Goal: Information Seeking & Learning: Find specific page/section

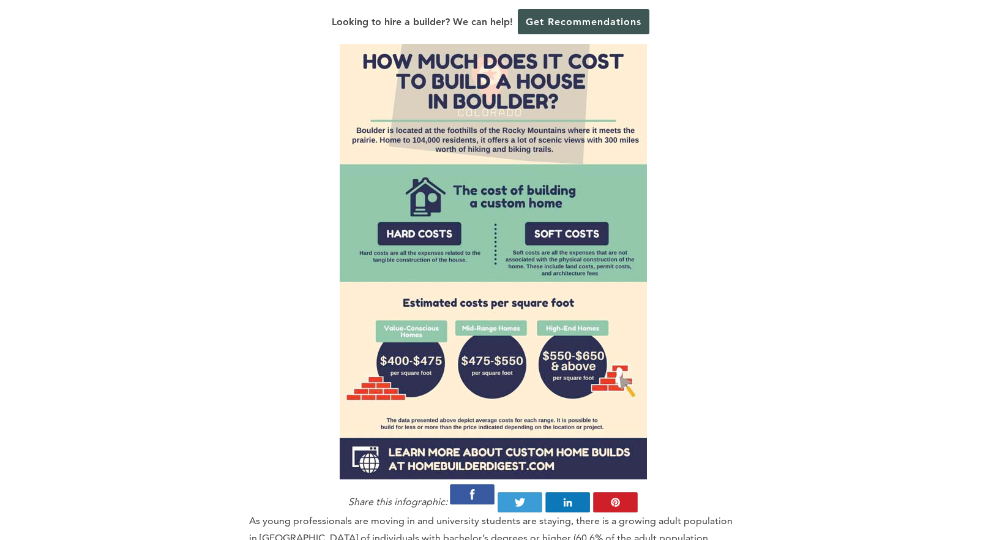
scroll to position [796, 0]
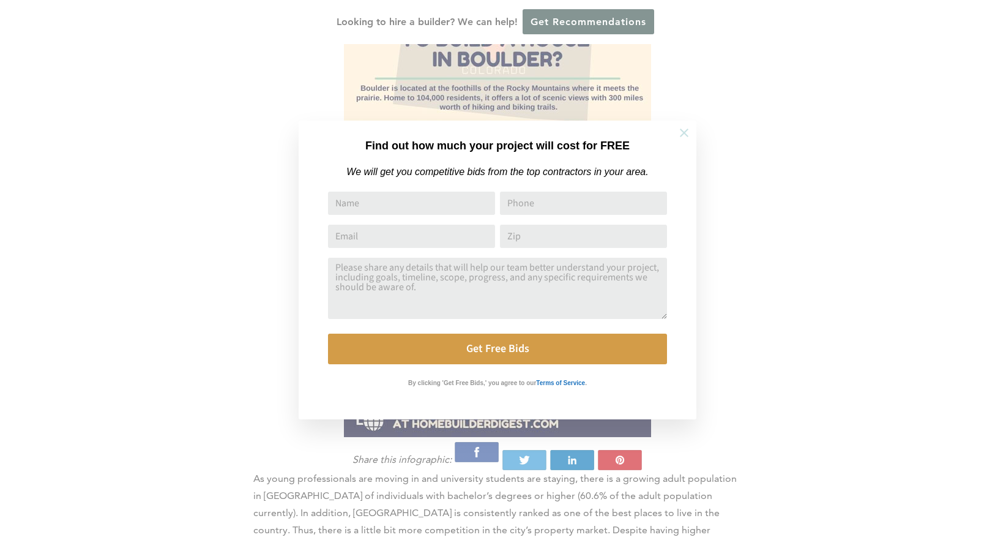
click at [682, 130] on icon at bounding box center [684, 133] width 9 height 9
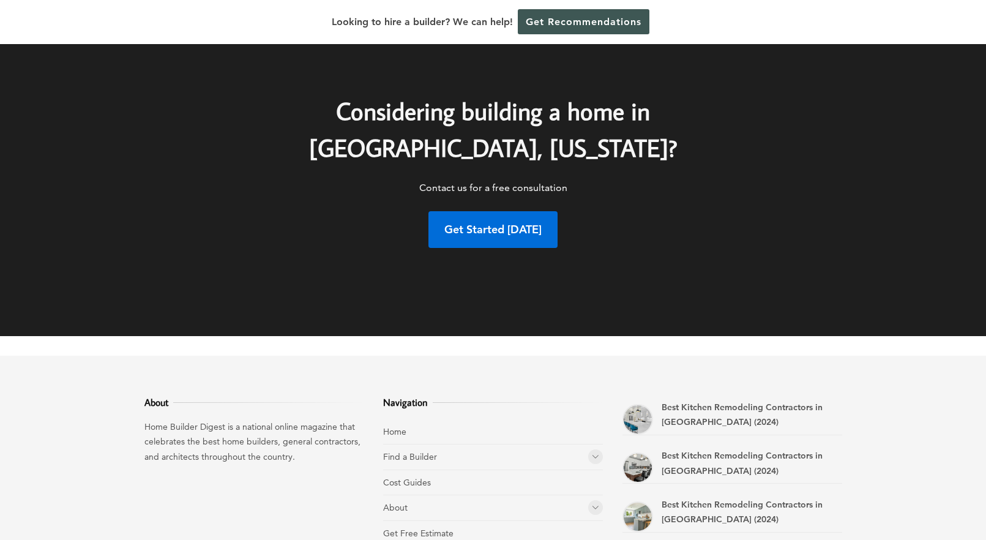
scroll to position [6538, 0]
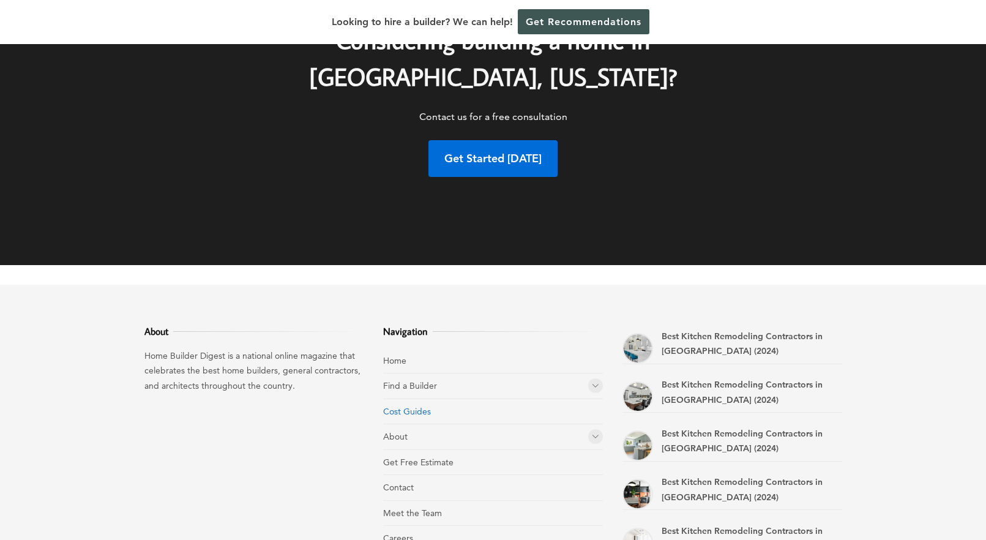
click at [408, 406] on link "Cost Guides" at bounding box center [407, 411] width 48 height 11
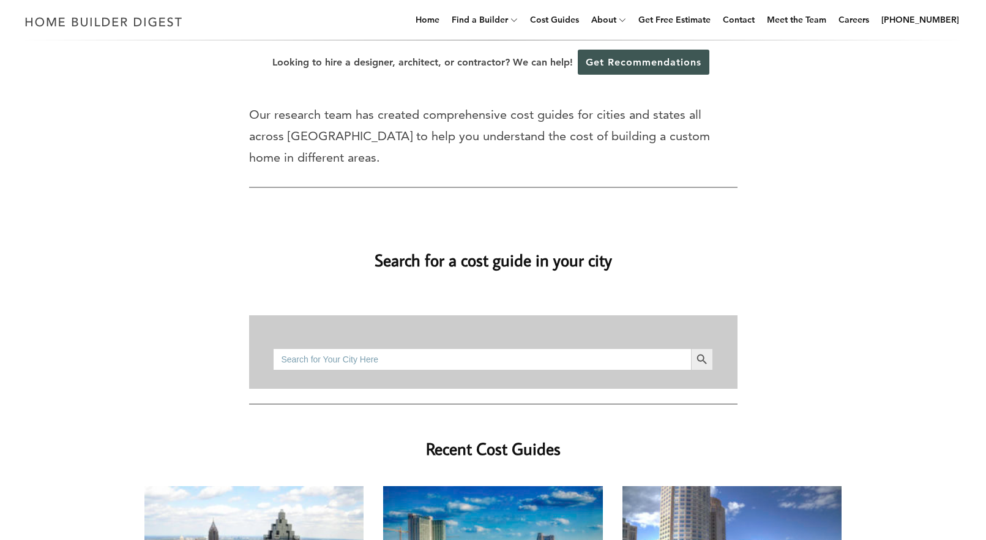
click at [409, 348] on input "Search for:" at bounding box center [481, 359] width 417 height 22
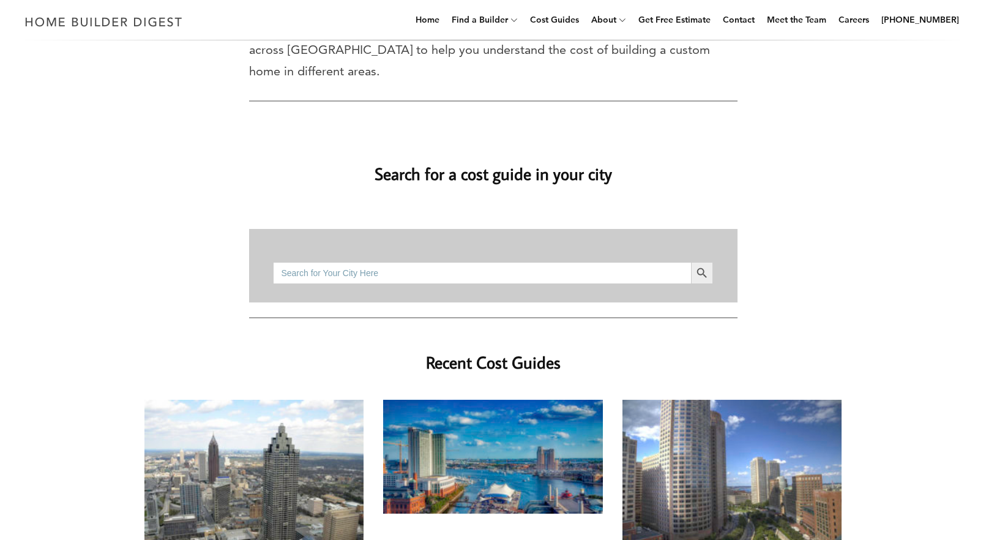
scroll to position [122, 0]
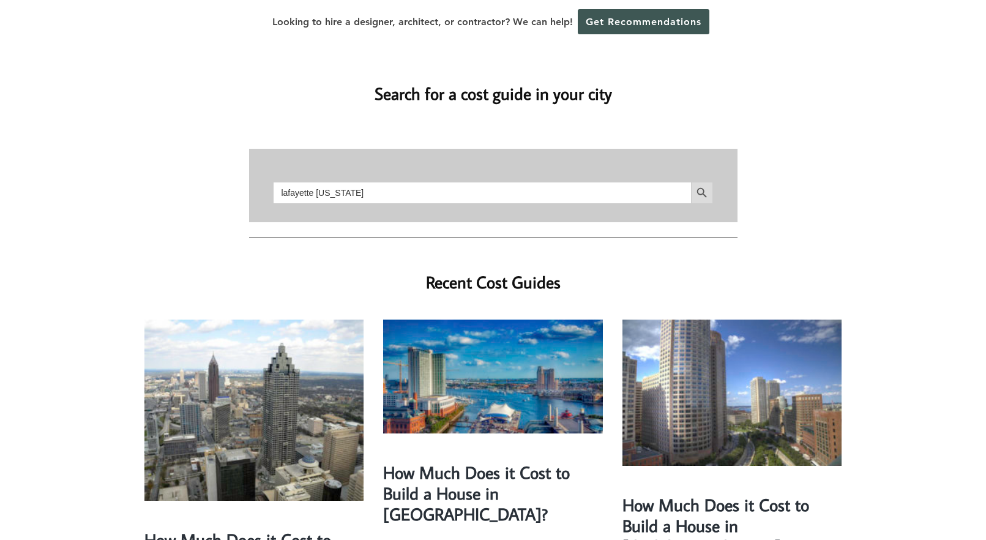
type input "lafayette colorado"
click at [701, 186] on icon "Search" at bounding box center [701, 192] width 13 height 13
